Goal: Task Accomplishment & Management: Use online tool/utility

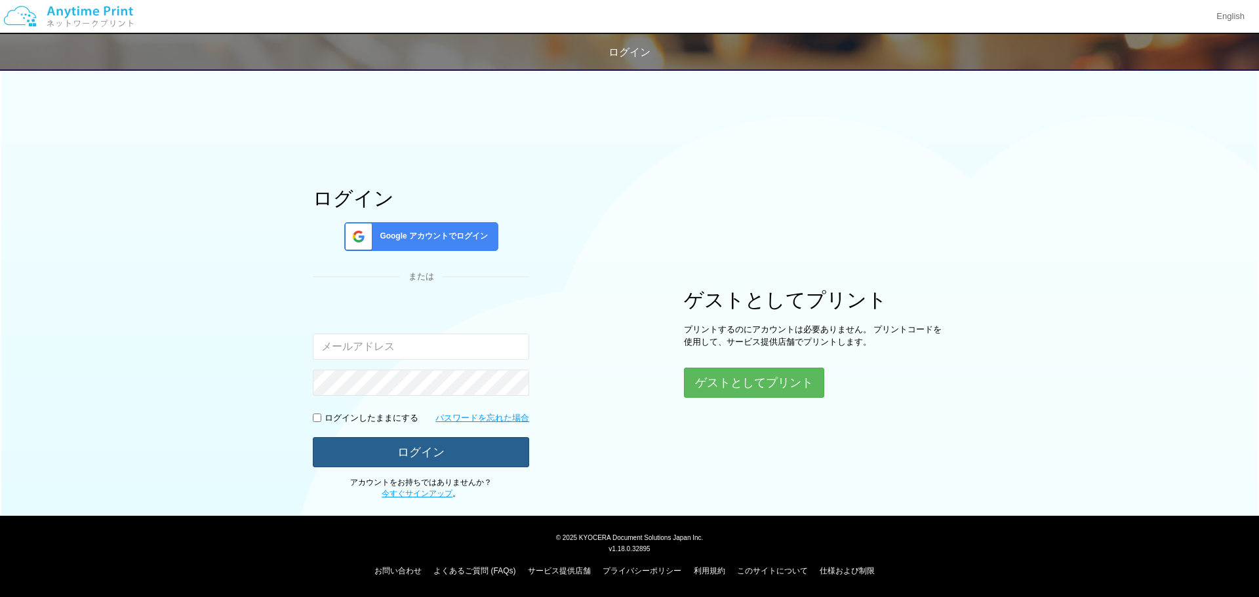
type input "[EMAIL_ADDRESS][DOMAIN_NAME]"
click at [471, 458] on button "ログイン" at bounding box center [421, 451] width 216 height 29
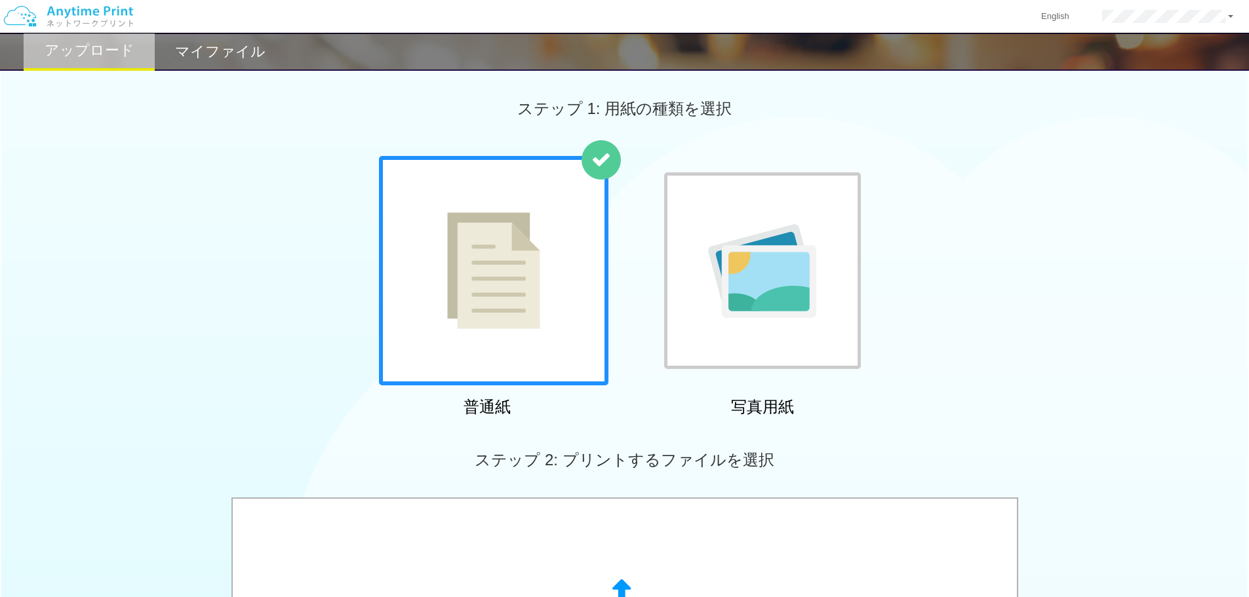
click at [230, 36] on div "マイファイル" at bounding box center [220, 52] width 131 height 38
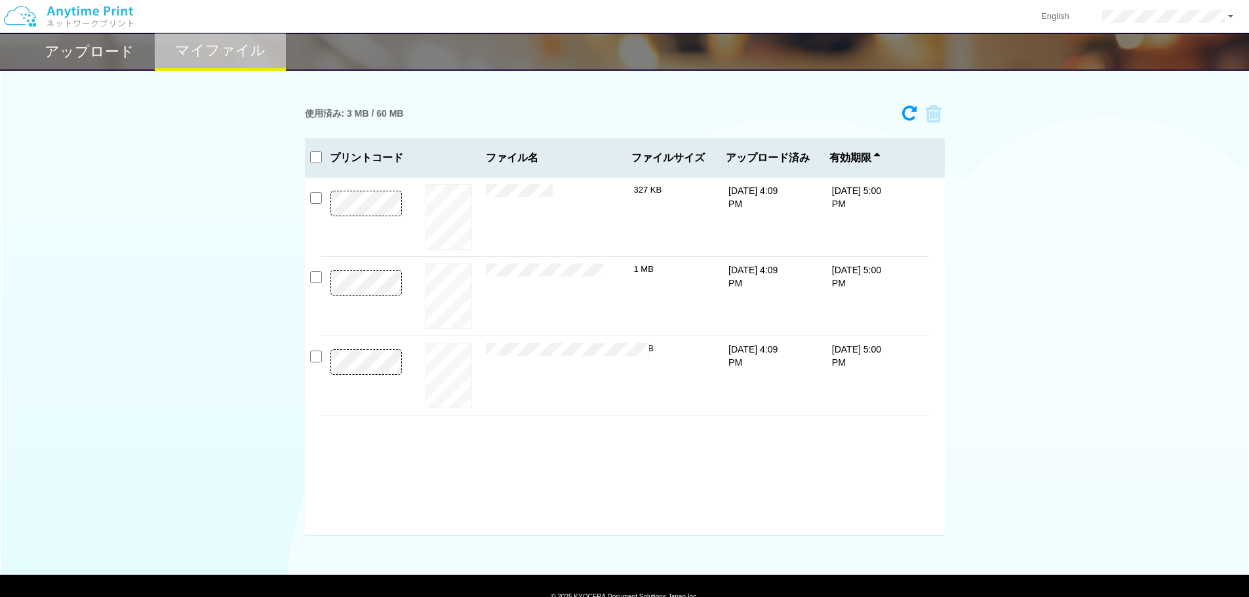
click at [110, 38] on img at bounding box center [69, 16] width 140 height 46
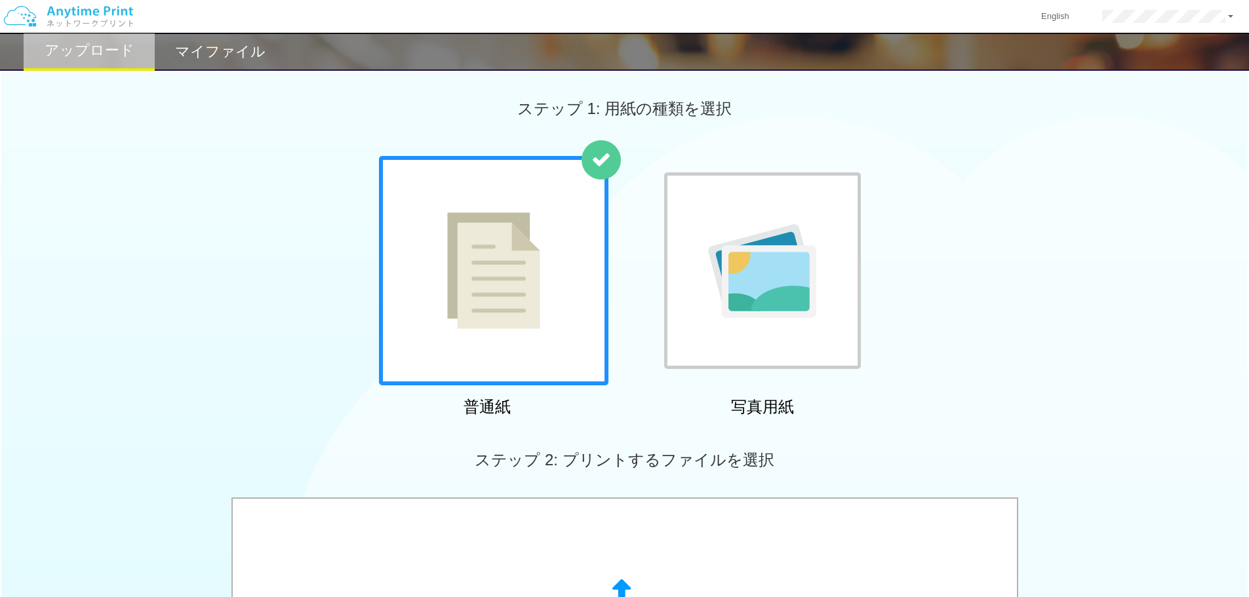
click at [551, 317] on div at bounding box center [493, 270] width 229 height 229
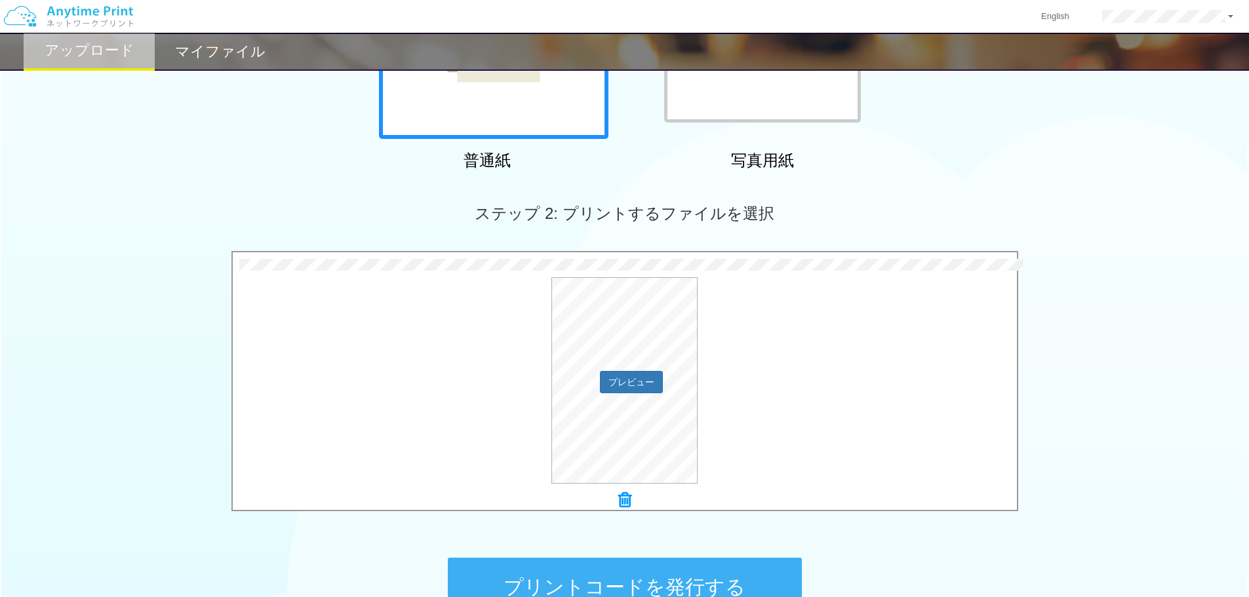
scroll to position [400, 0]
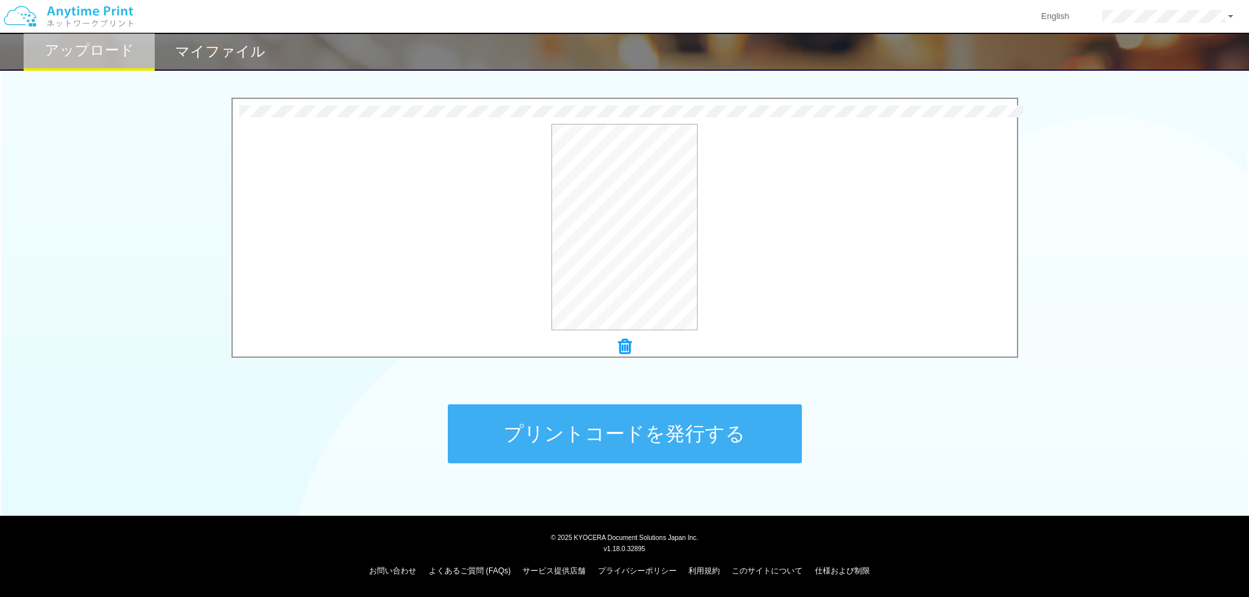
click at [627, 432] on button "プリントコードを発行する" at bounding box center [625, 433] width 354 height 59
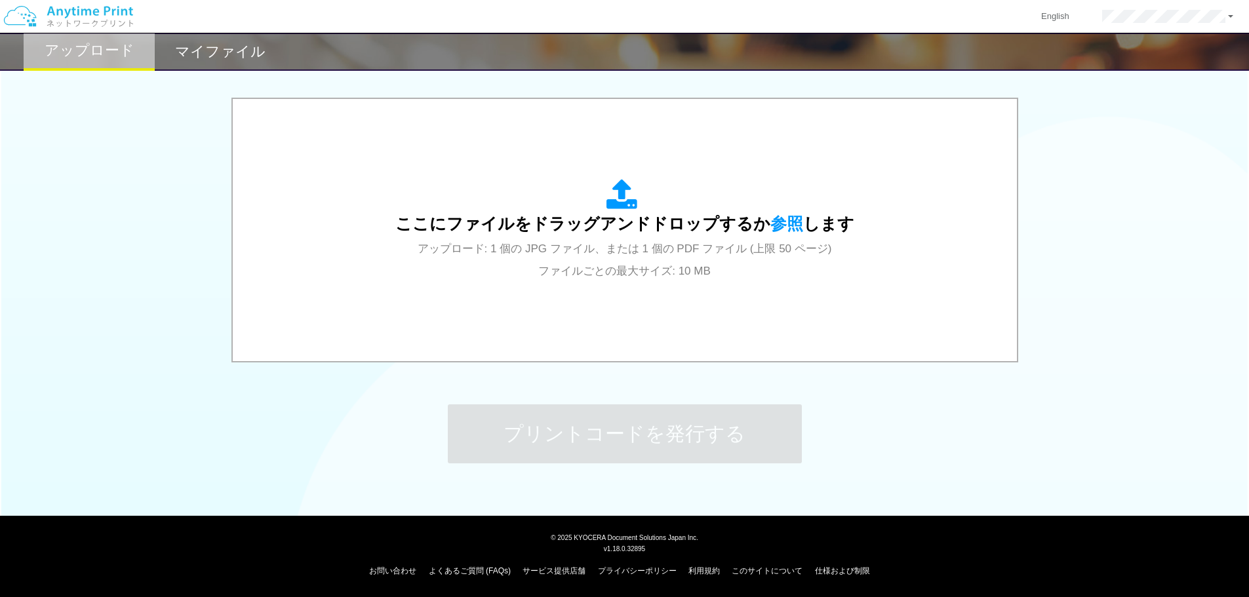
scroll to position [0, 0]
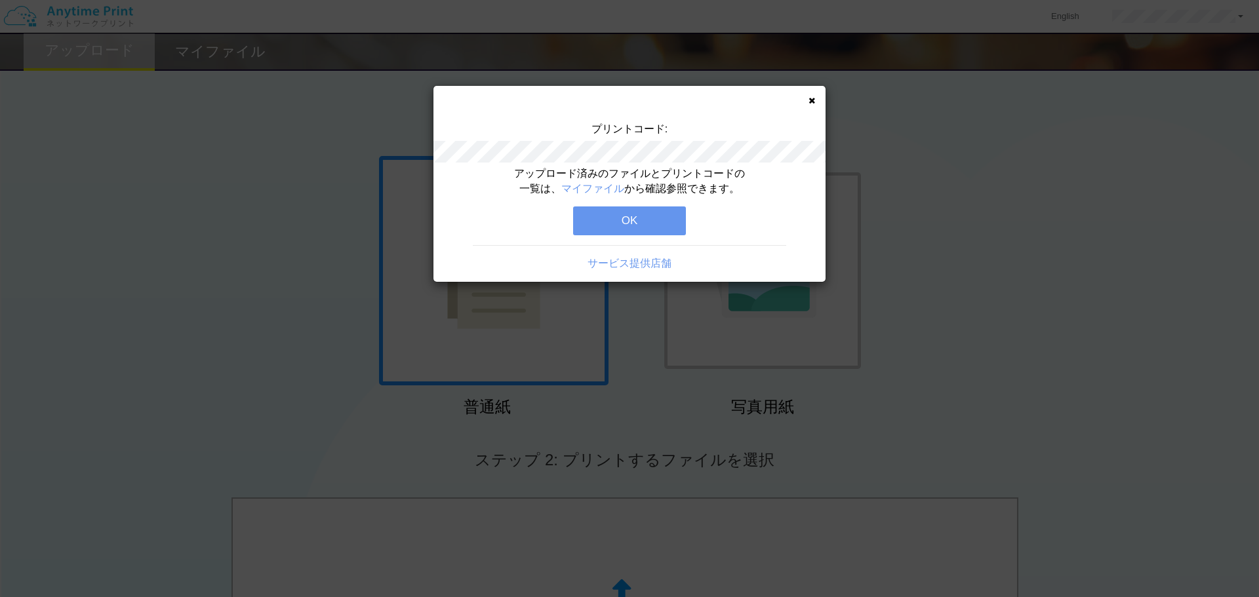
click at [644, 215] on button "OK" at bounding box center [629, 220] width 113 height 29
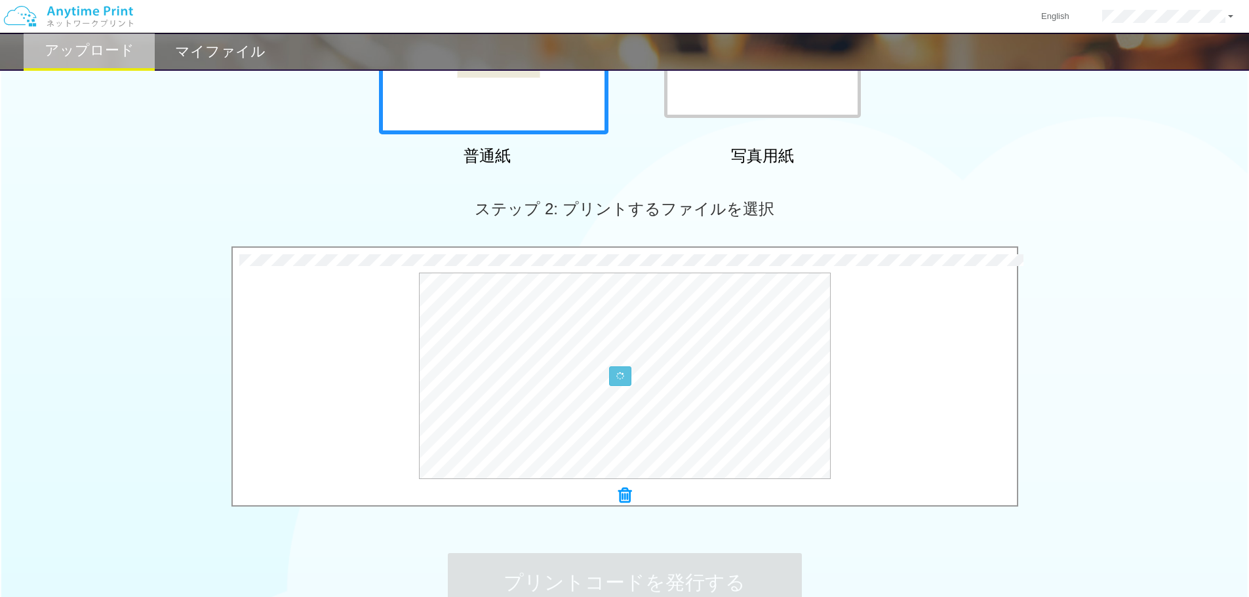
scroll to position [393, 0]
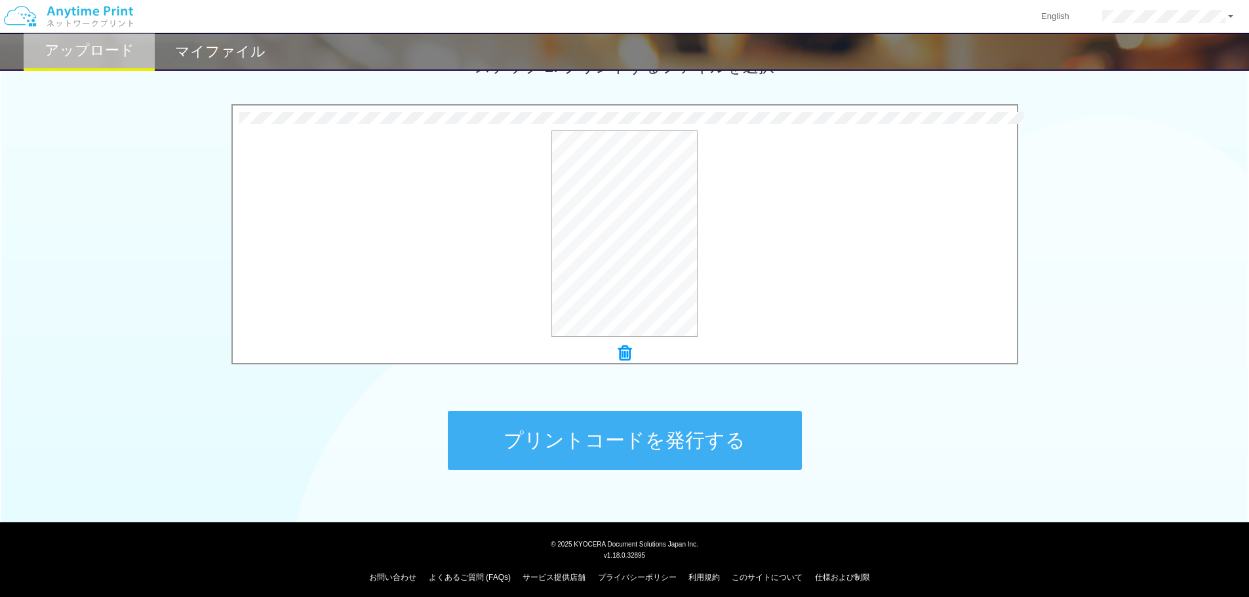
click at [570, 441] on button "プリントコードを発行する" at bounding box center [625, 440] width 354 height 59
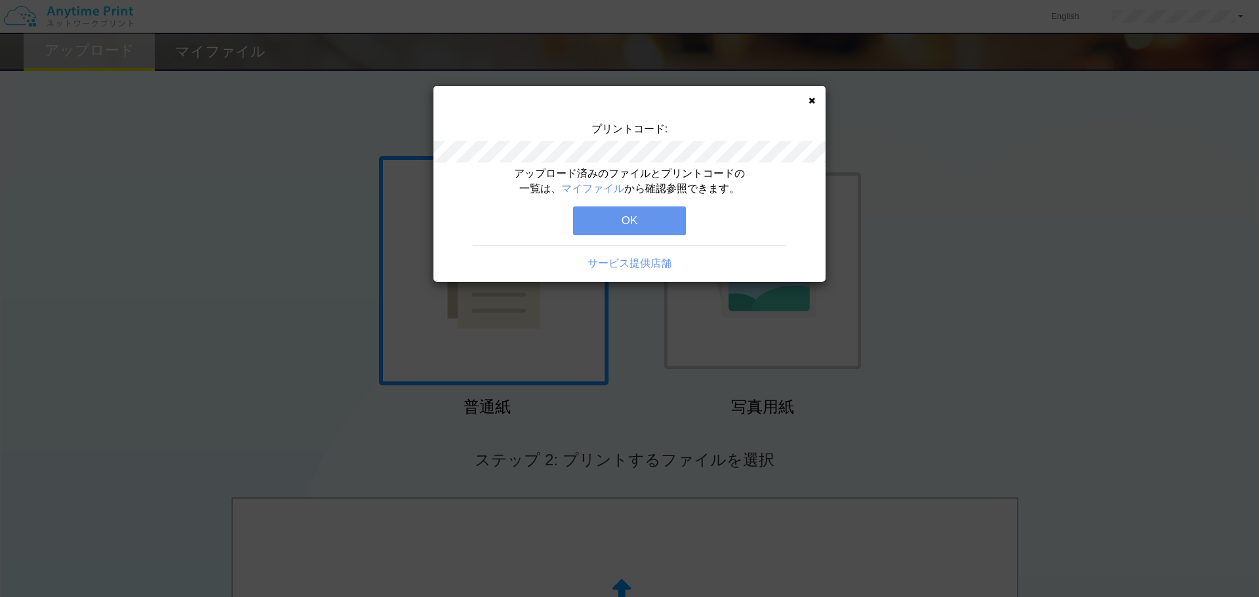
click at [625, 220] on button "OK" at bounding box center [629, 220] width 113 height 29
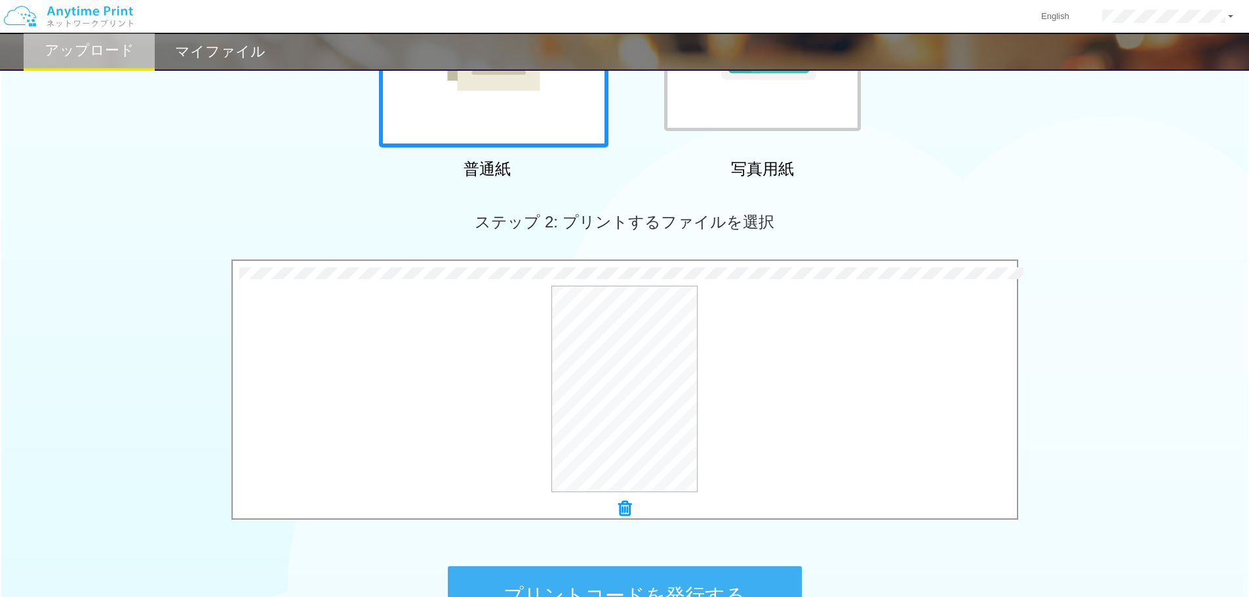
scroll to position [400, 0]
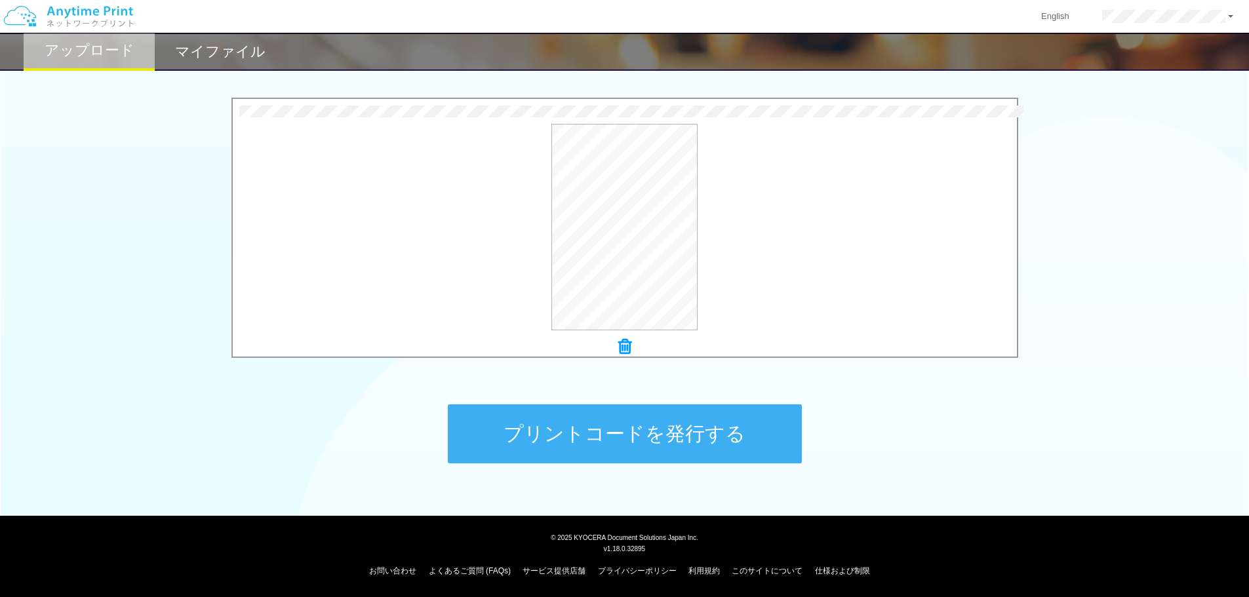
click at [602, 441] on button "プリントコードを発行する" at bounding box center [625, 433] width 354 height 59
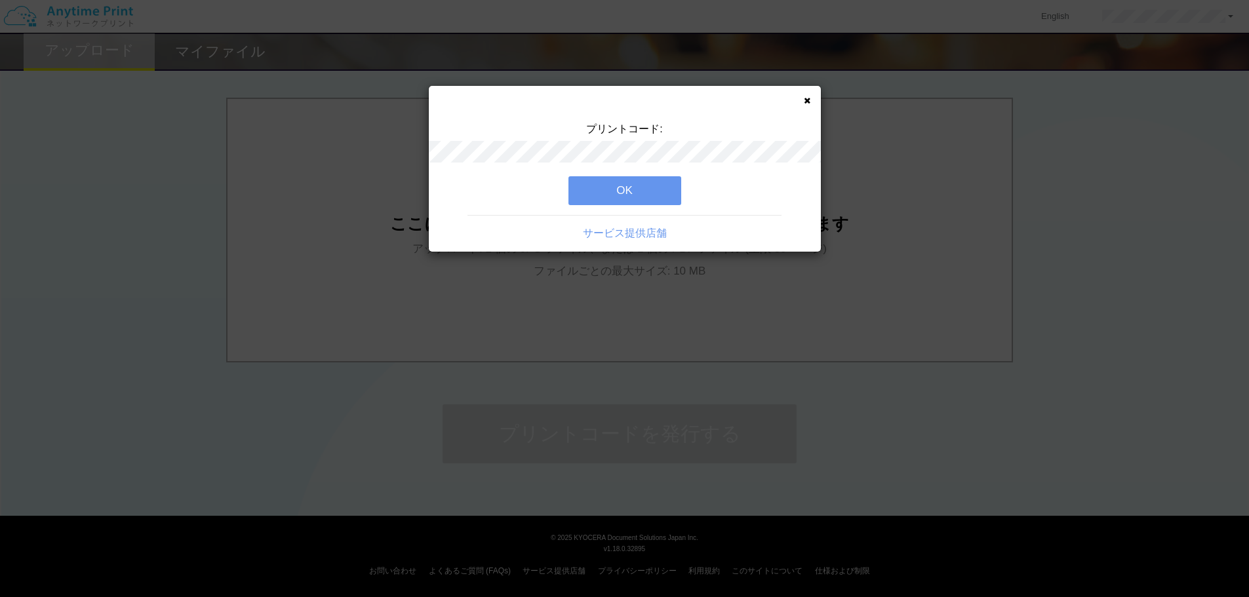
scroll to position [0, 0]
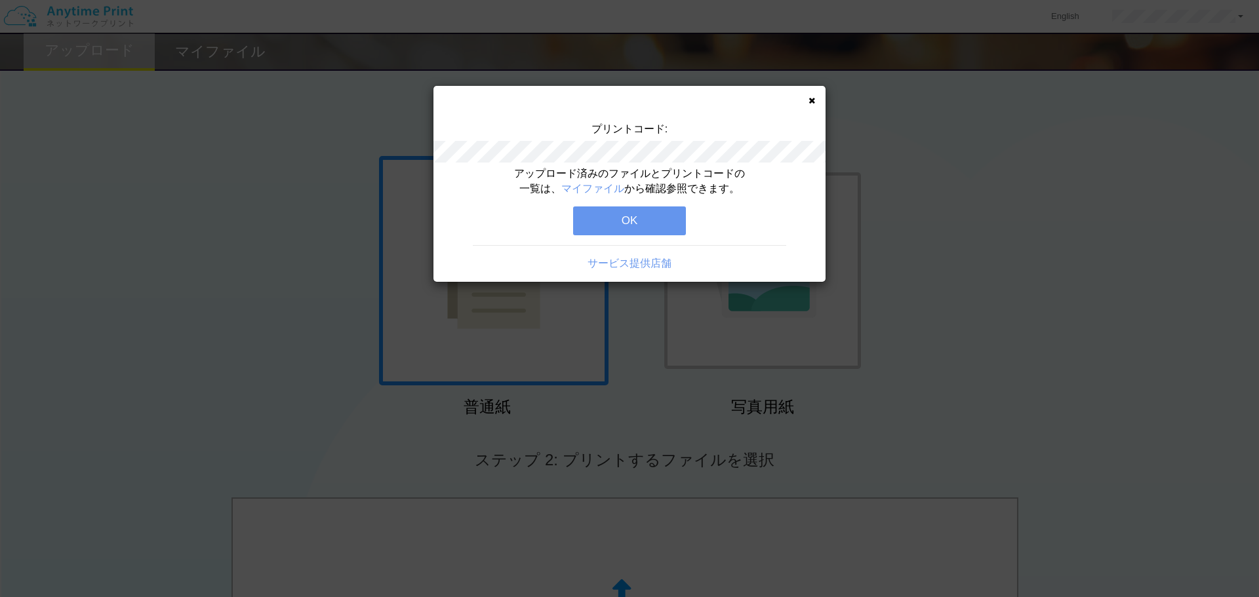
click at [611, 212] on button "OK" at bounding box center [629, 220] width 113 height 29
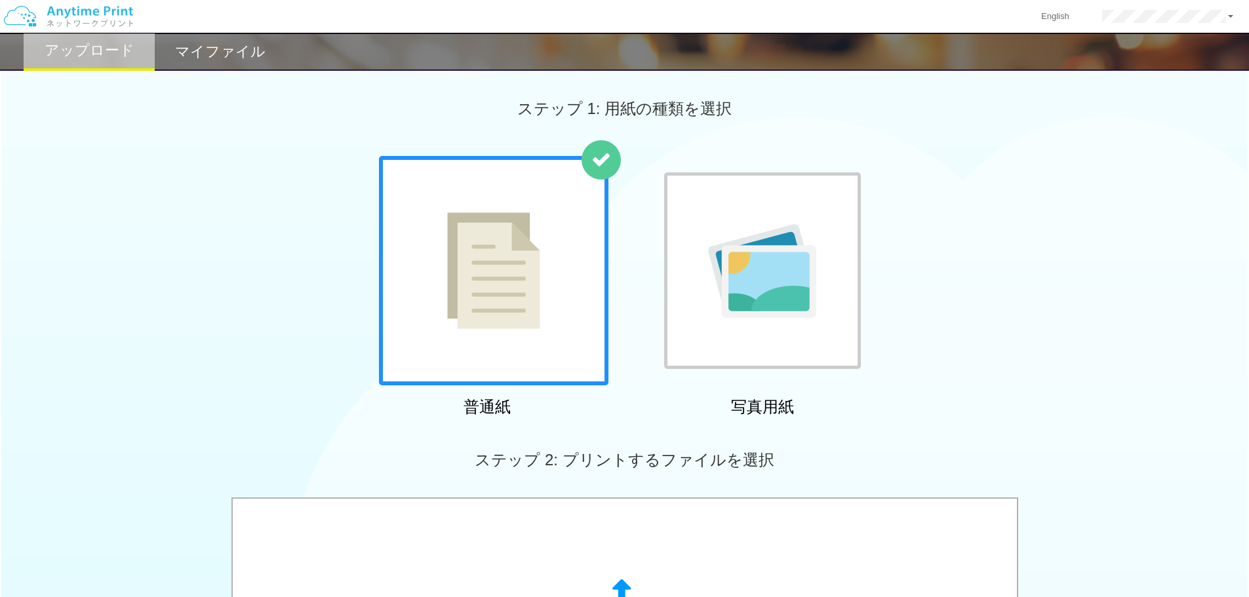
click at [199, 48] on h2 "マイファイル" at bounding box center [220, 52] width 90 height 16
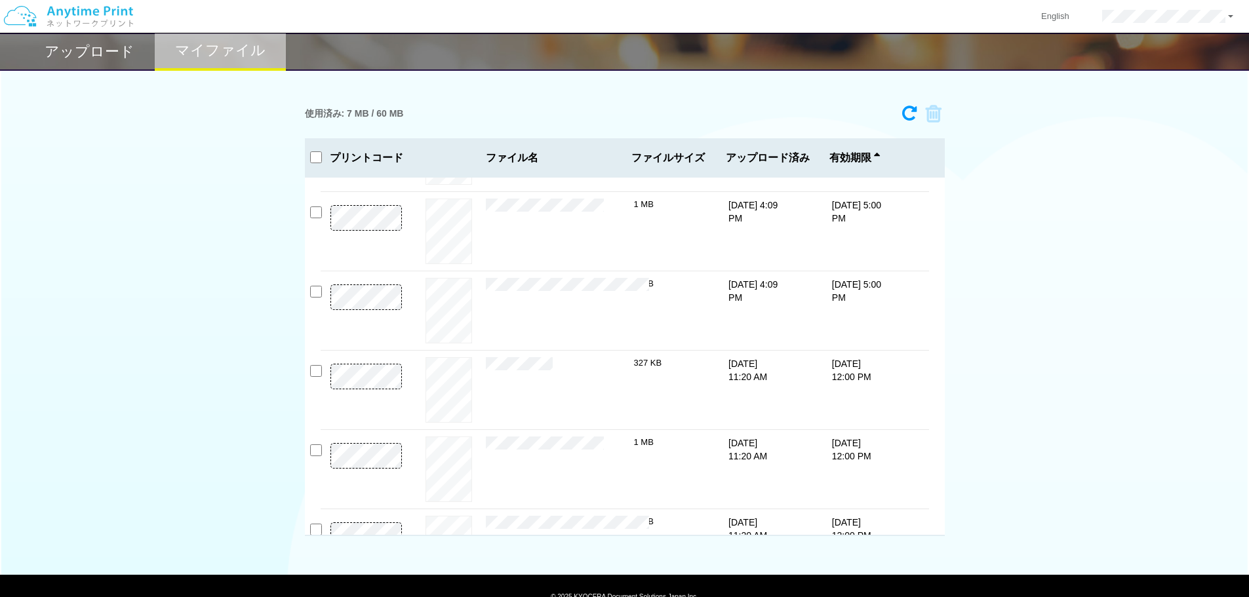
scroll to position [119, 0]
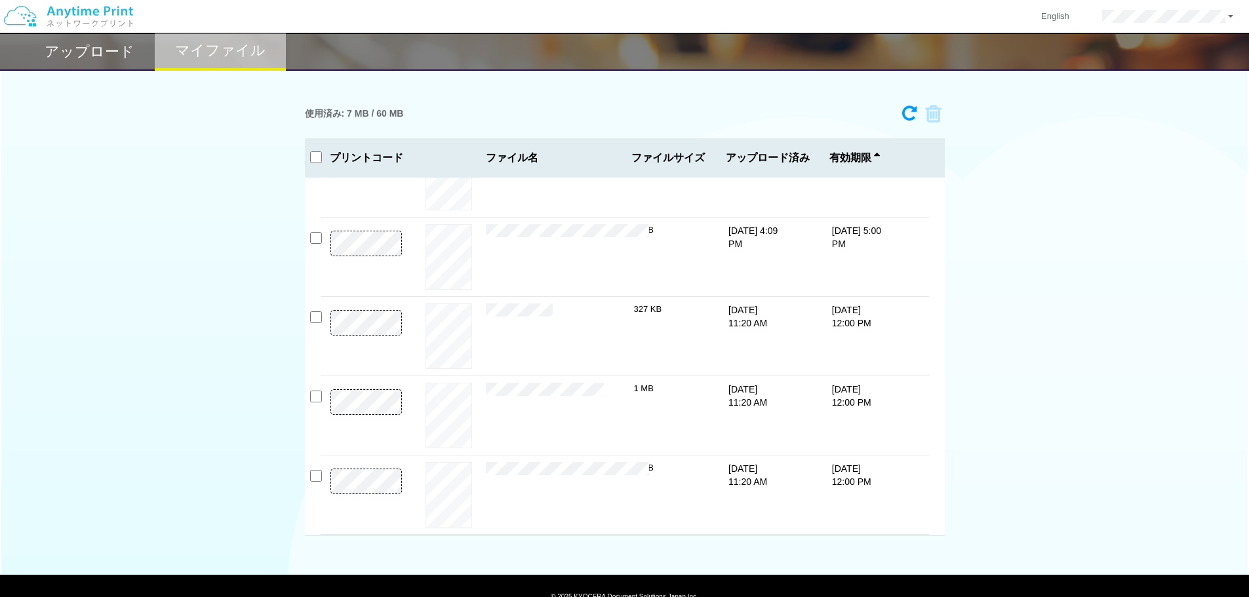
click at [60, 230] on div "使用済み: 7 MB / 60 MB 2086-9089 有効期限 [DATE] 5:00 PM 契約書類一式.pdf 327 KB" at bounding box center [624, 317] width 1249 height 437
